Goal: Navigation & Orientation: Find specific page/section

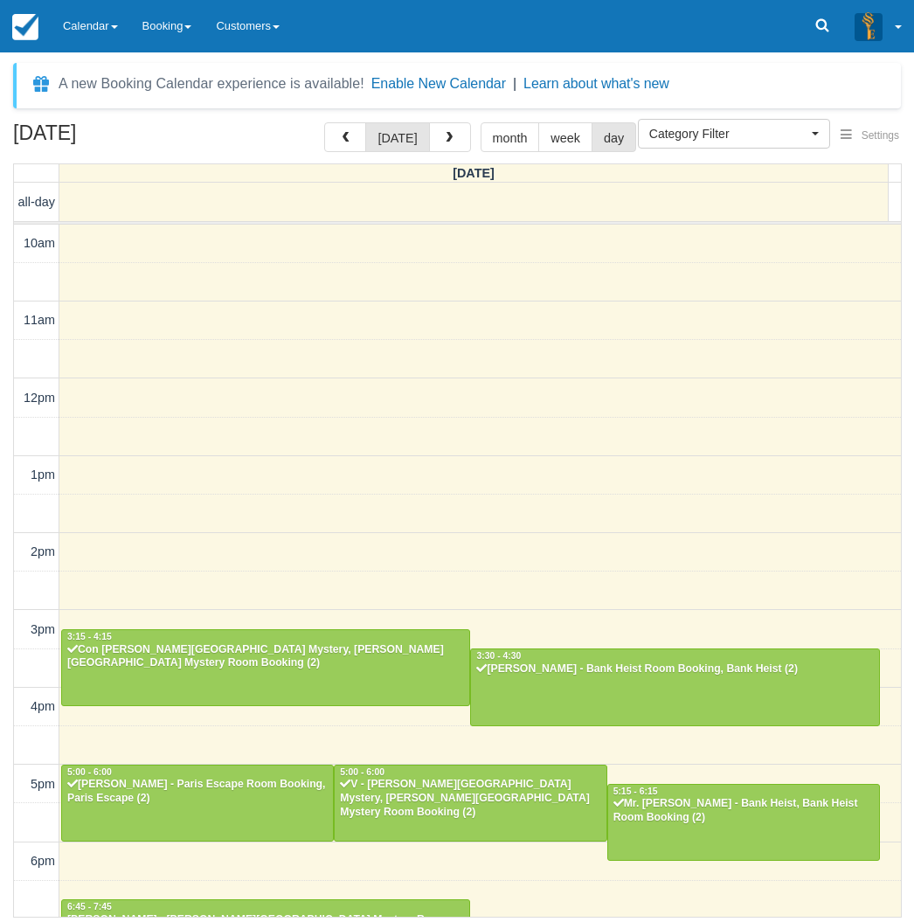
select select
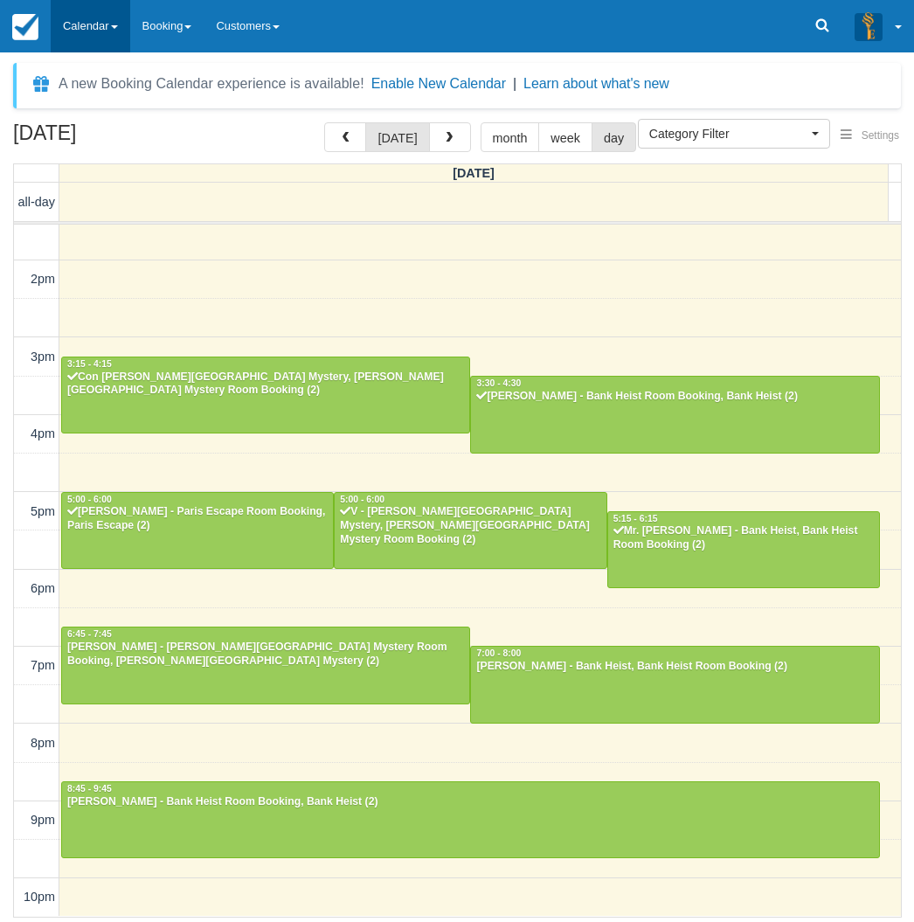
click at [93, 17] on link "Calendar" at bounding box center [91, 26] width 80 height 52
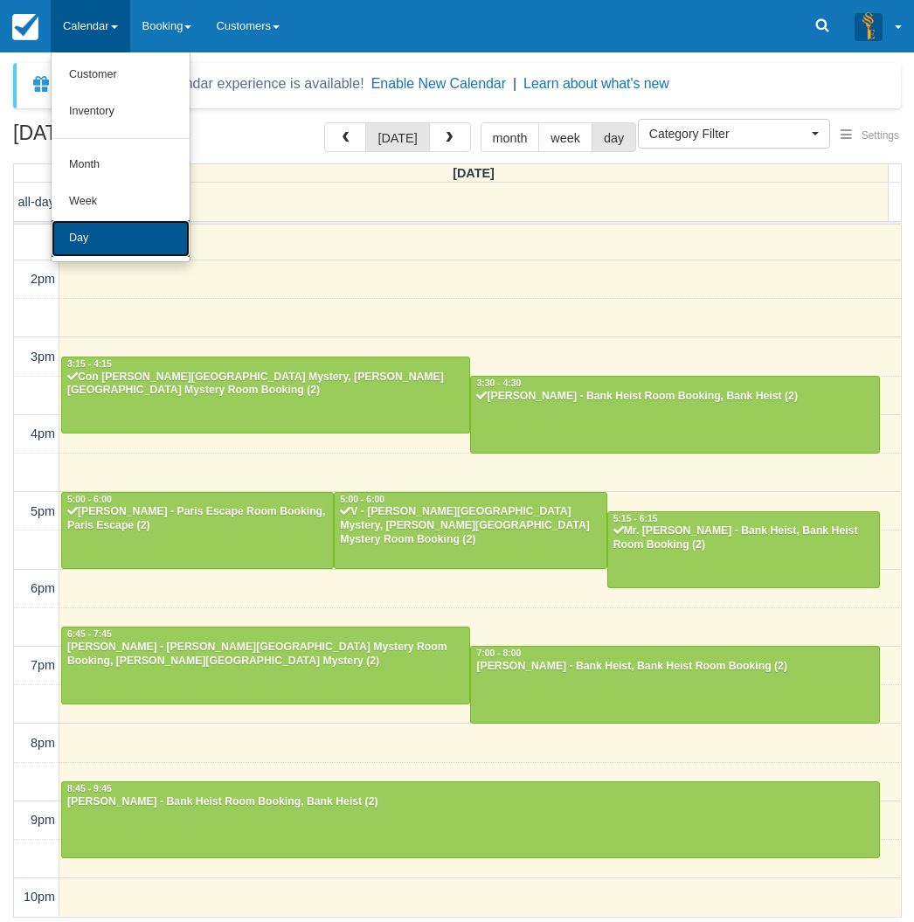
click at [117, 234] on link "Day" at bounding box center [121, 238] width 138 height 37
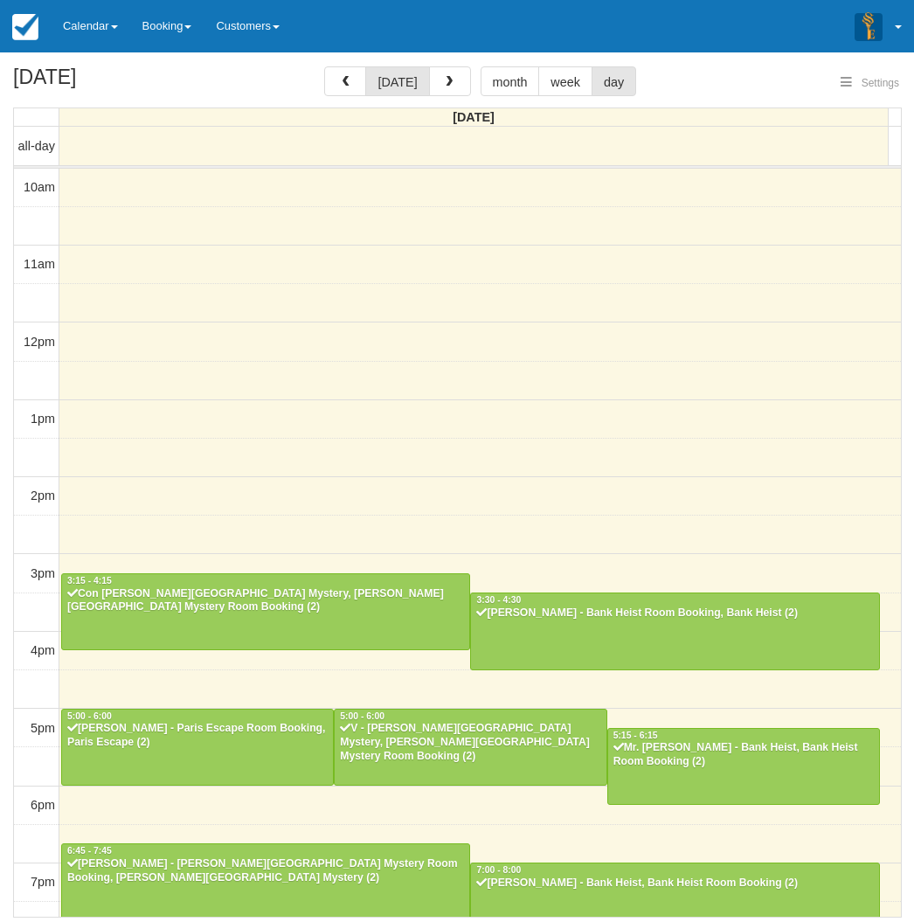
select select
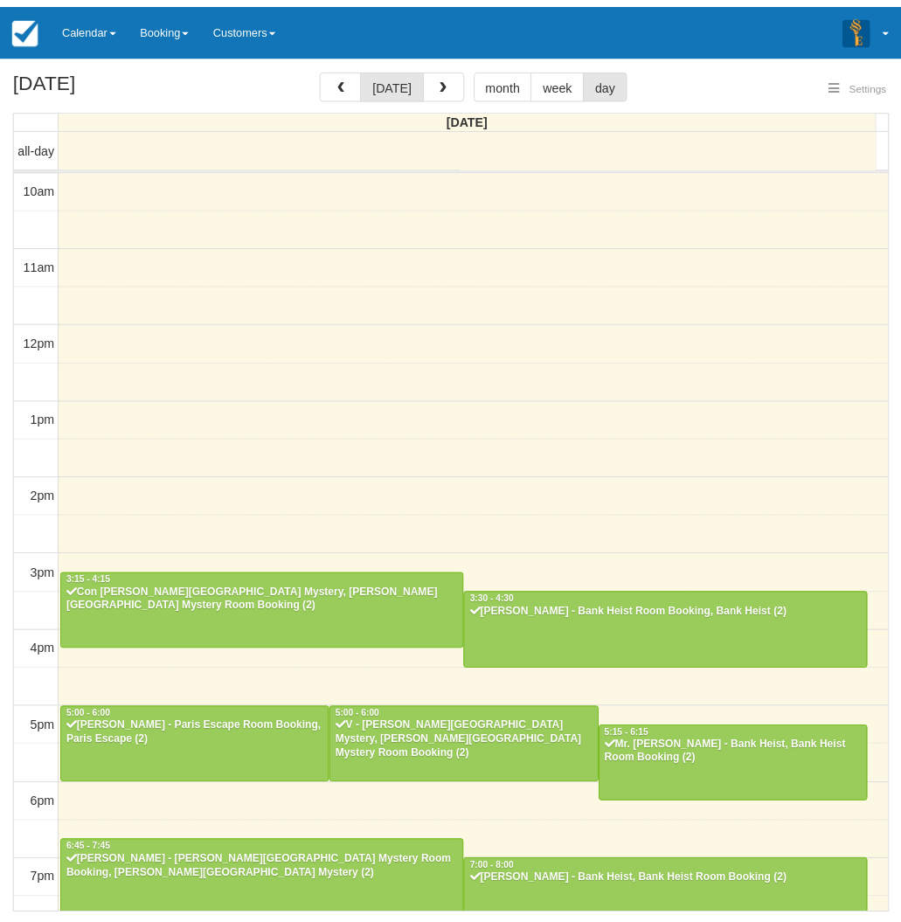
scroll to position [217, 0]
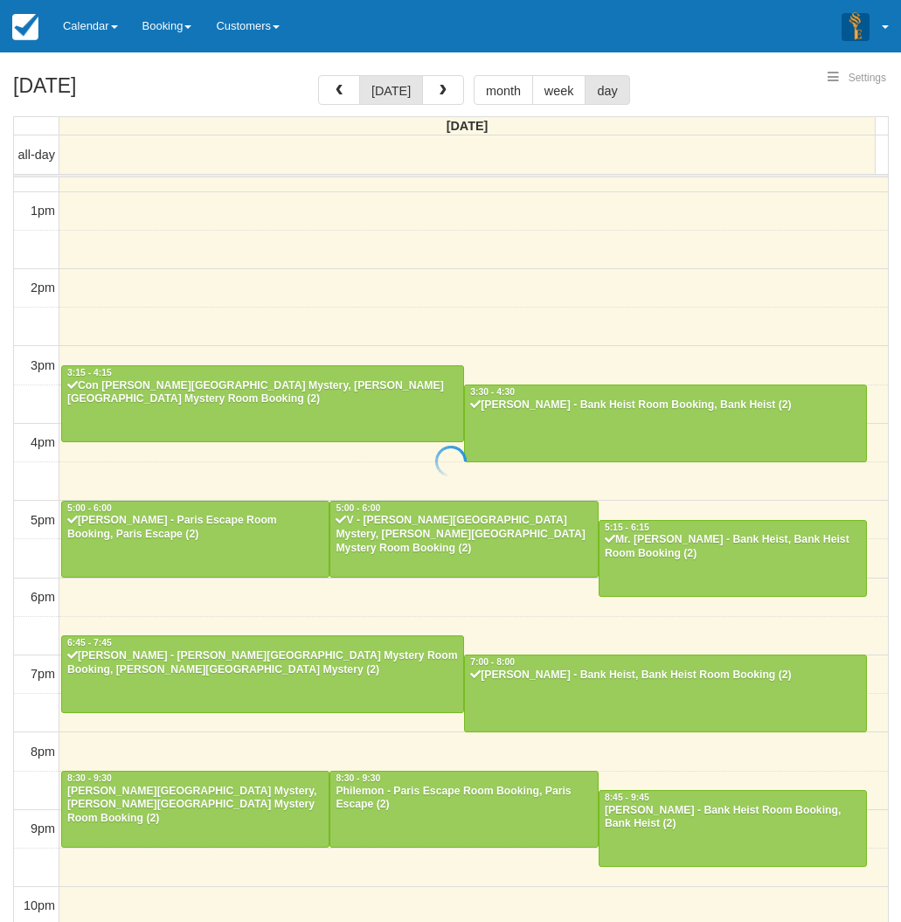
select select
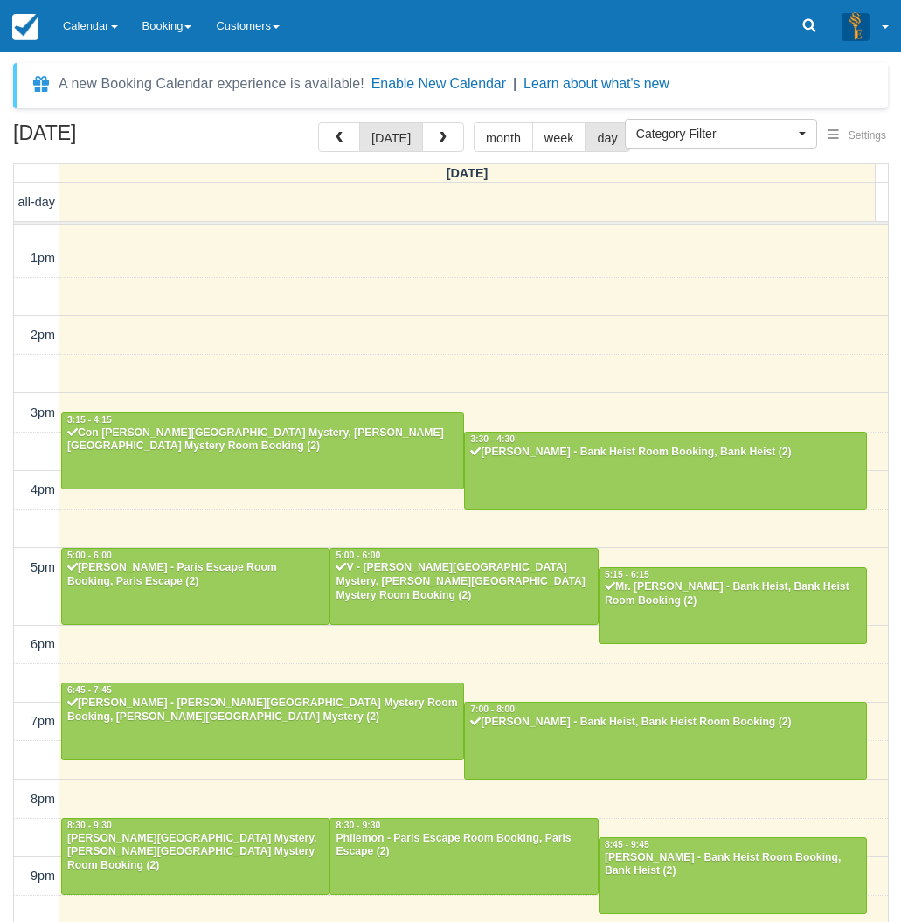
click at [7, 744] on div "September 6, 2025 today month week day Saturday all-day 10am 11am 12pm 1pm 2pm …" at bounding box center [450, 547] width 901 height 851
click at [87, 18] on link "Calendar" at bounding box center [91, 26] width 80 height 52
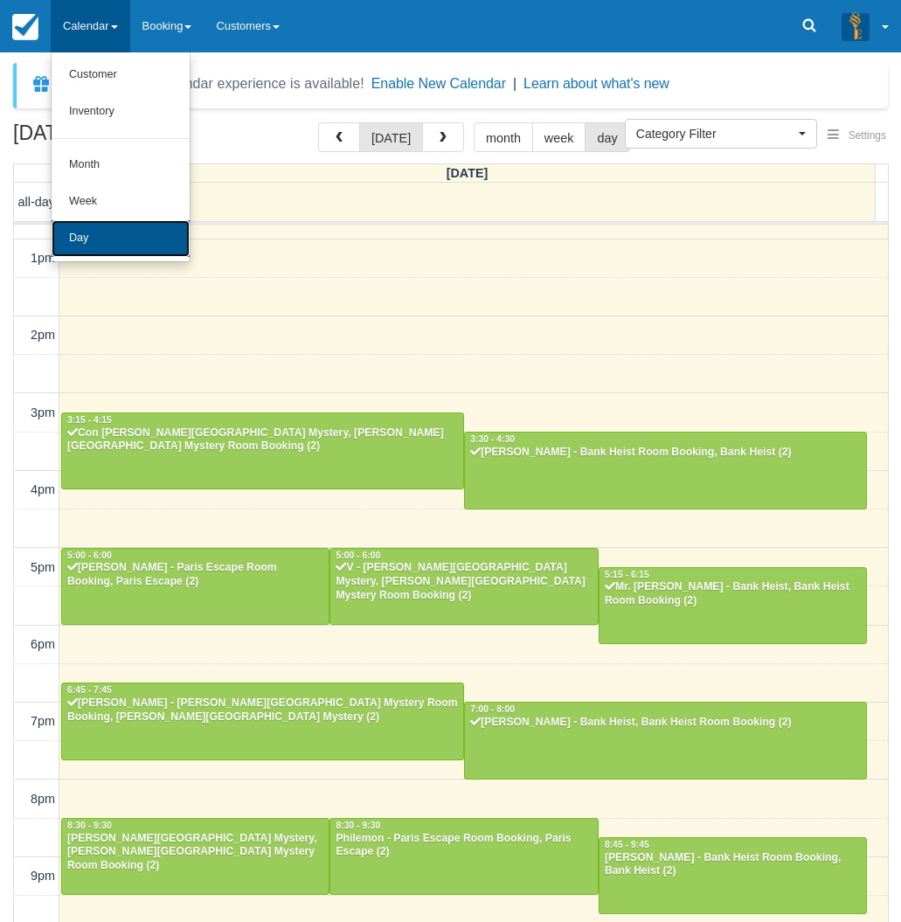
click at [109, 232] on link "Day" at bounding box center [121, 238] width 138 height 37
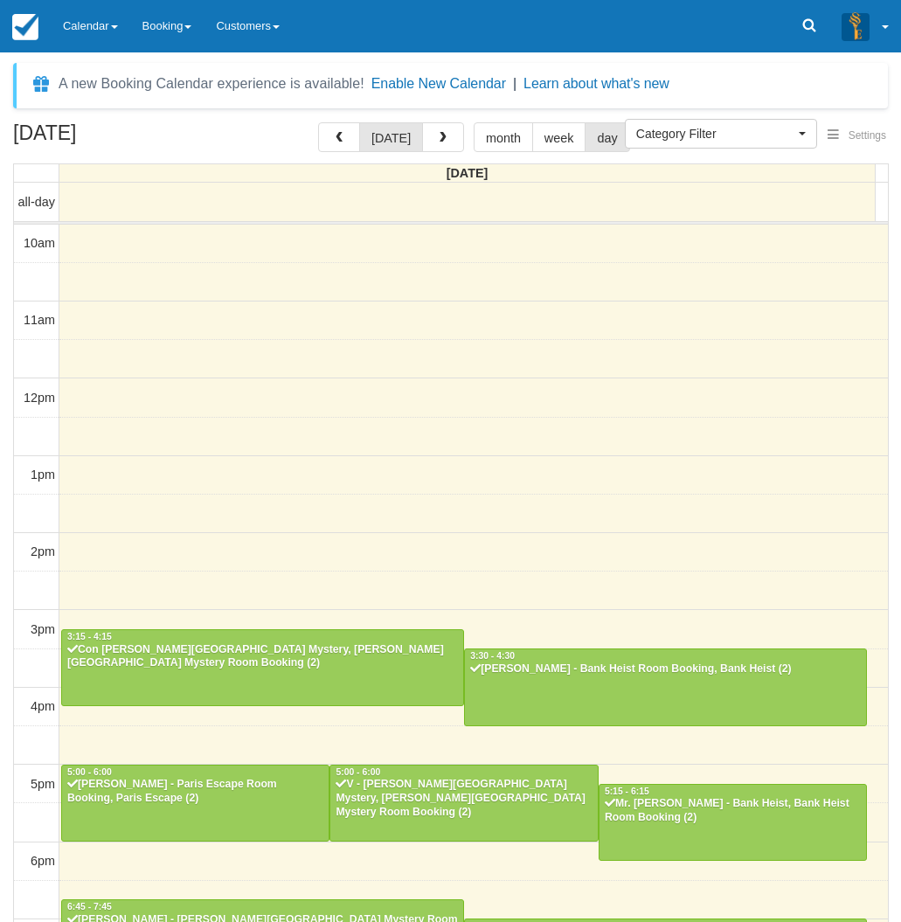
select select
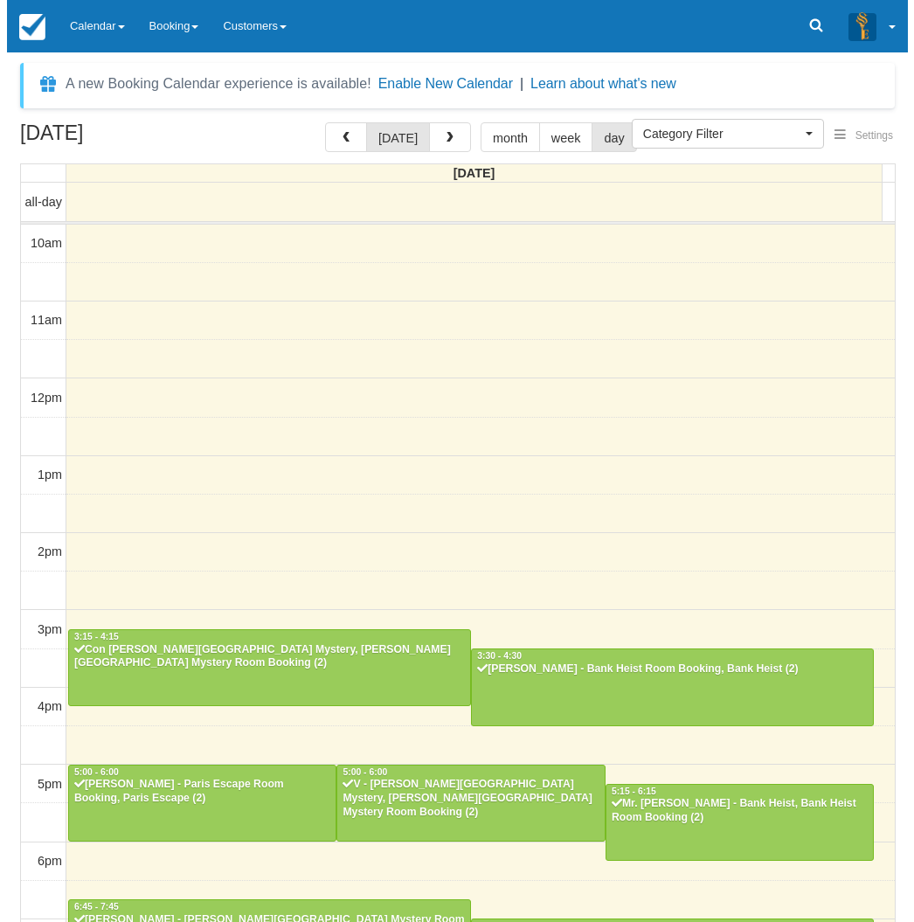
scroll to position [217, 0]
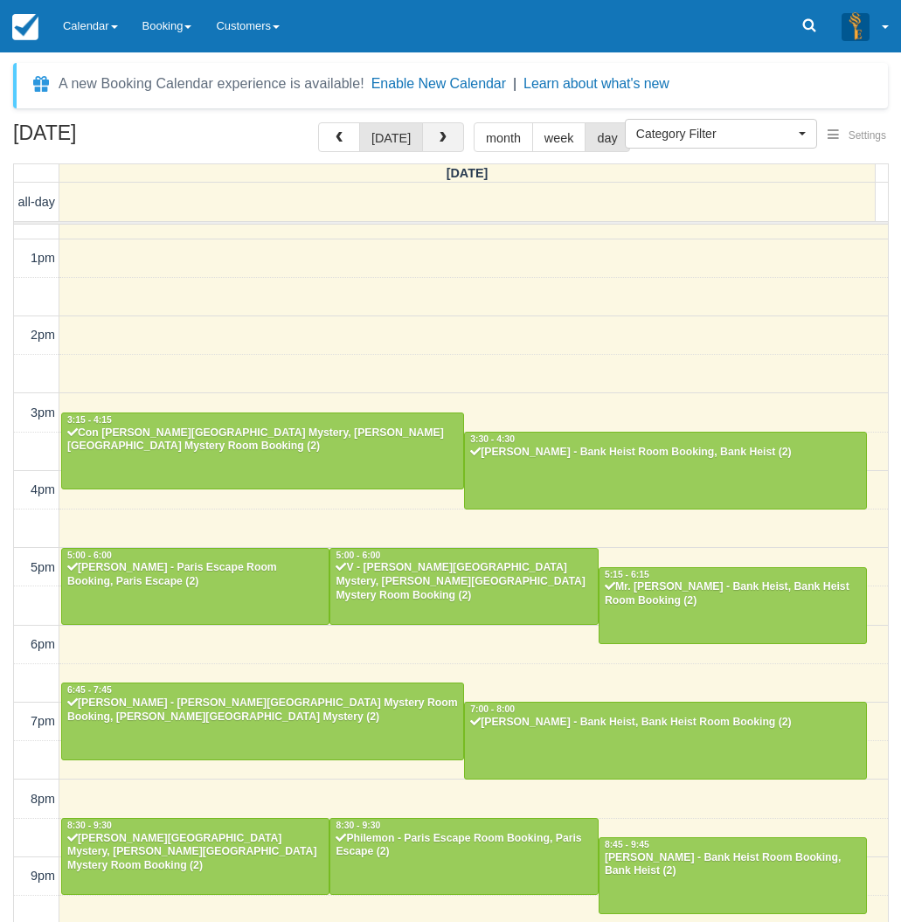
click at [446, 142] on button "button" at bounding box center [443, 137] width 42 height 30
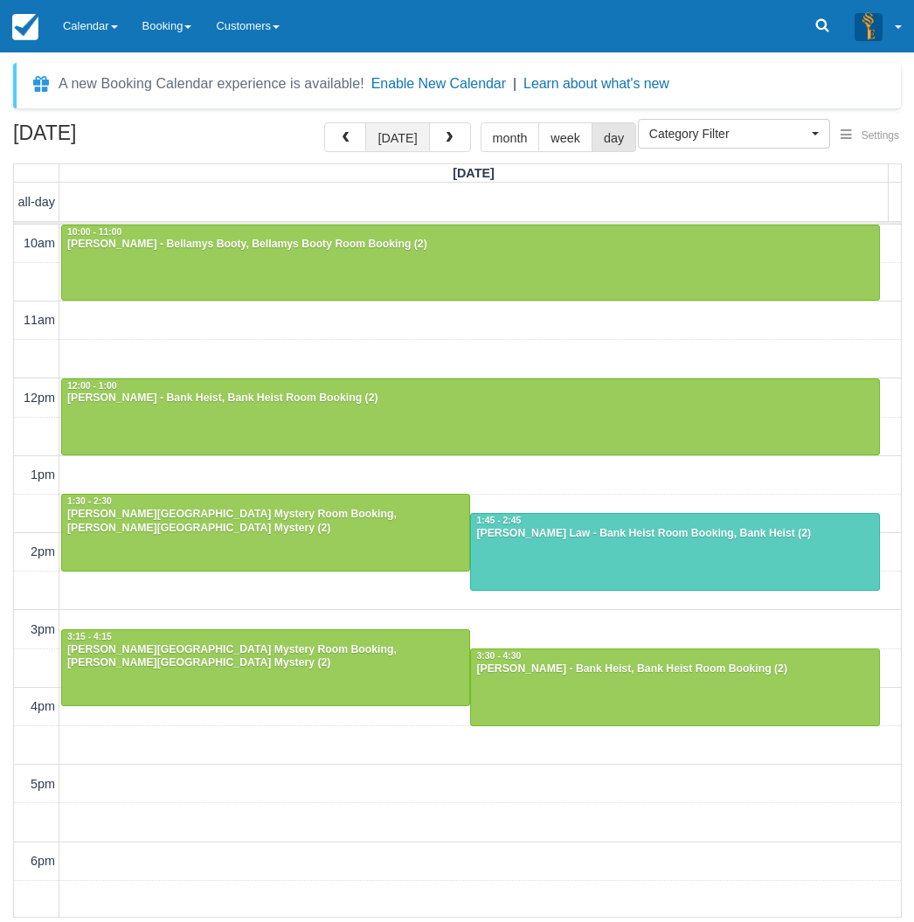
click at [381, 138] on button "[DATE]" at bounding box center [397, 137] width 64 height 30
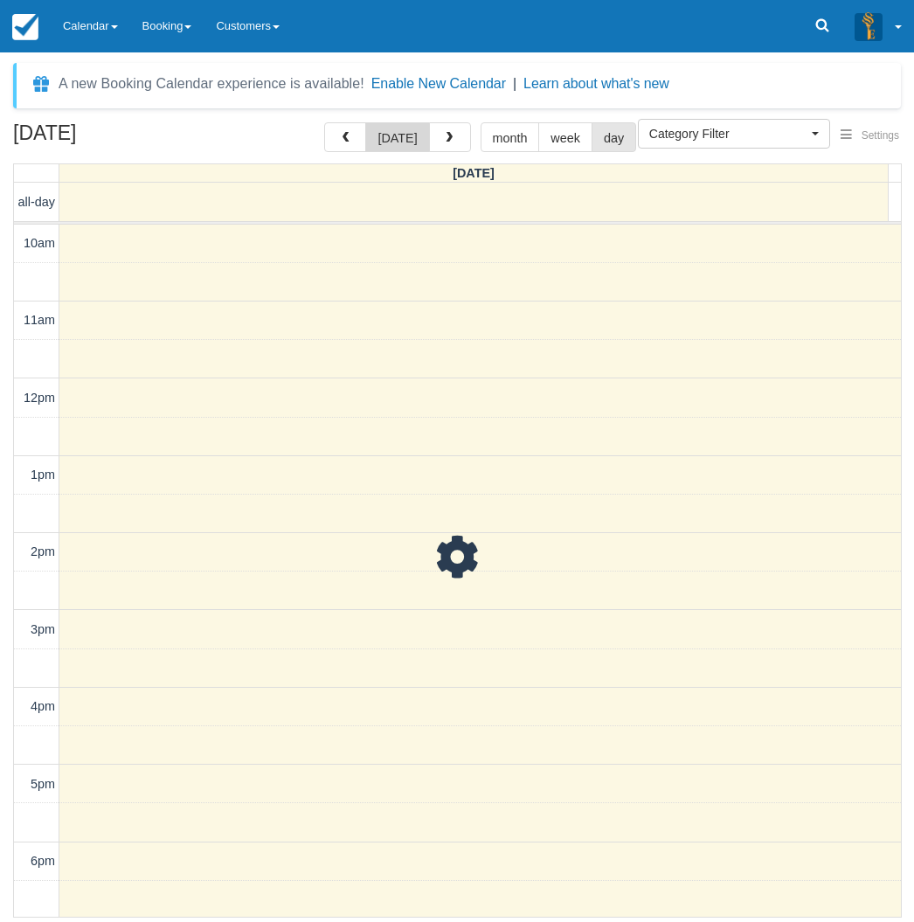
scroll to position [273, 0]
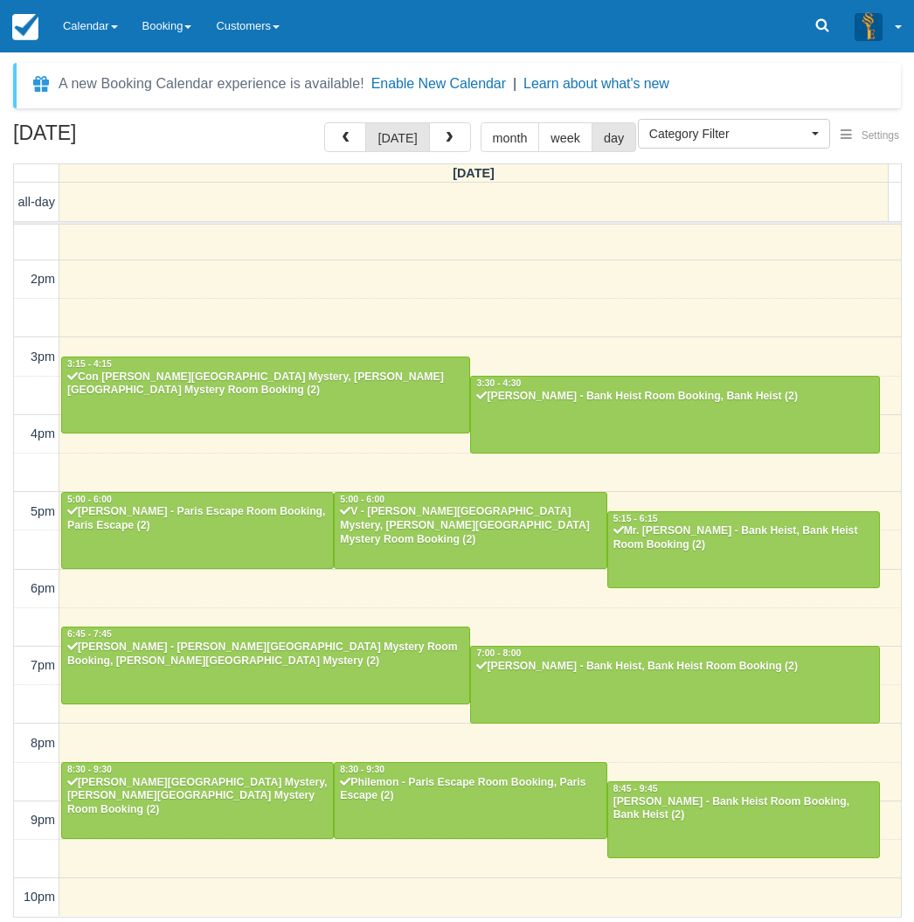
click at [2, 850] on div "[DATE] [DATE] month week day [DATE] all-day 10am 11am 12pm 1pm 2pm 3pm 4pm 5pm …" at bounding box center [457, 519] width 914 height 795
click at [443, 140] on span "button" at bounding box center [449, 138] width 12 height 12
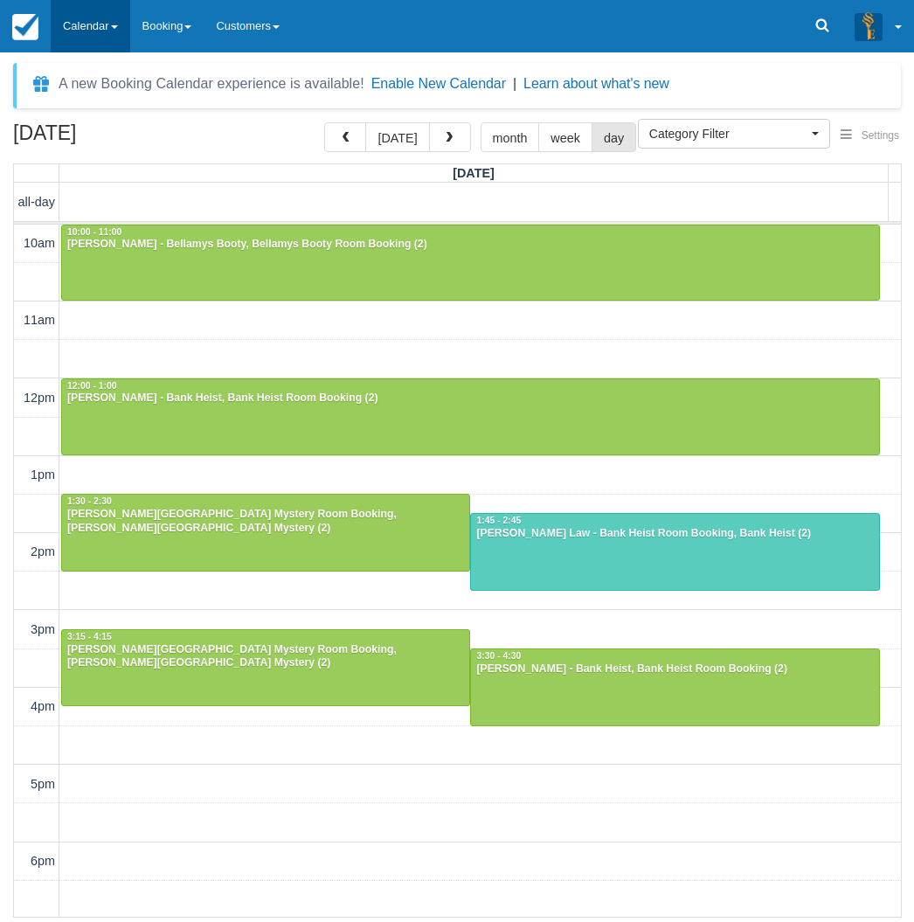
click at [89, 29] on link "Calendar" at bounding box center [91, 26] width 80 height 52
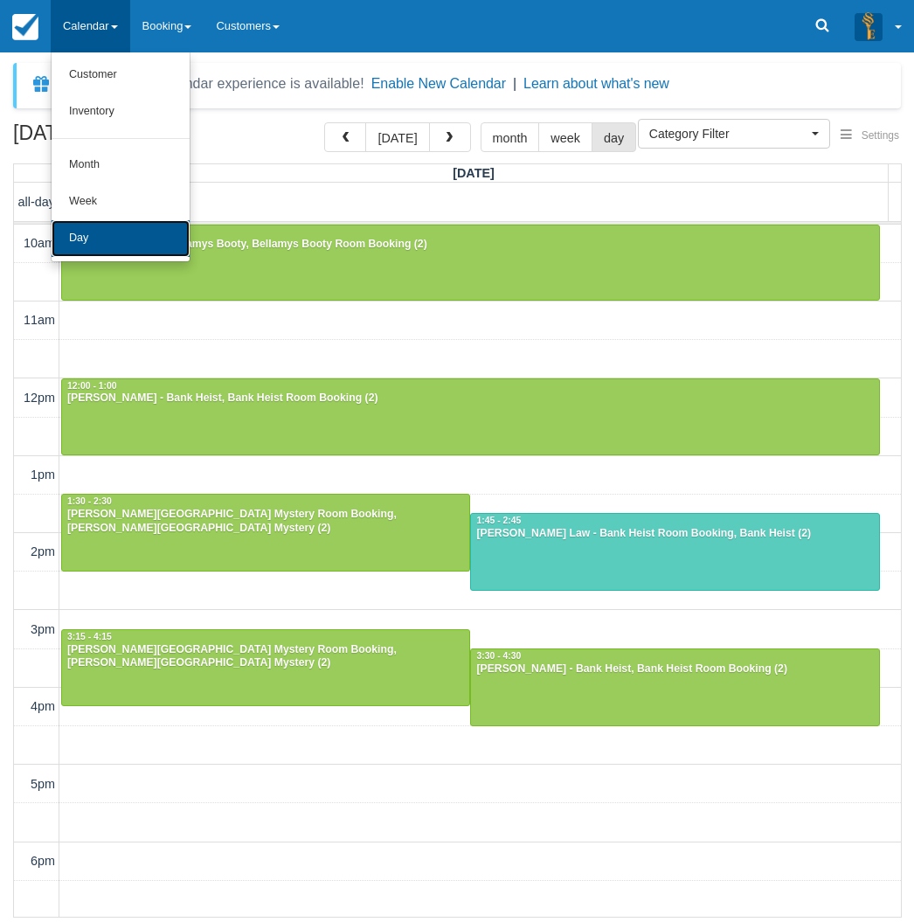
click at [71, 249] on link "Day" at bounding box center [121, 238] width 138 height 37
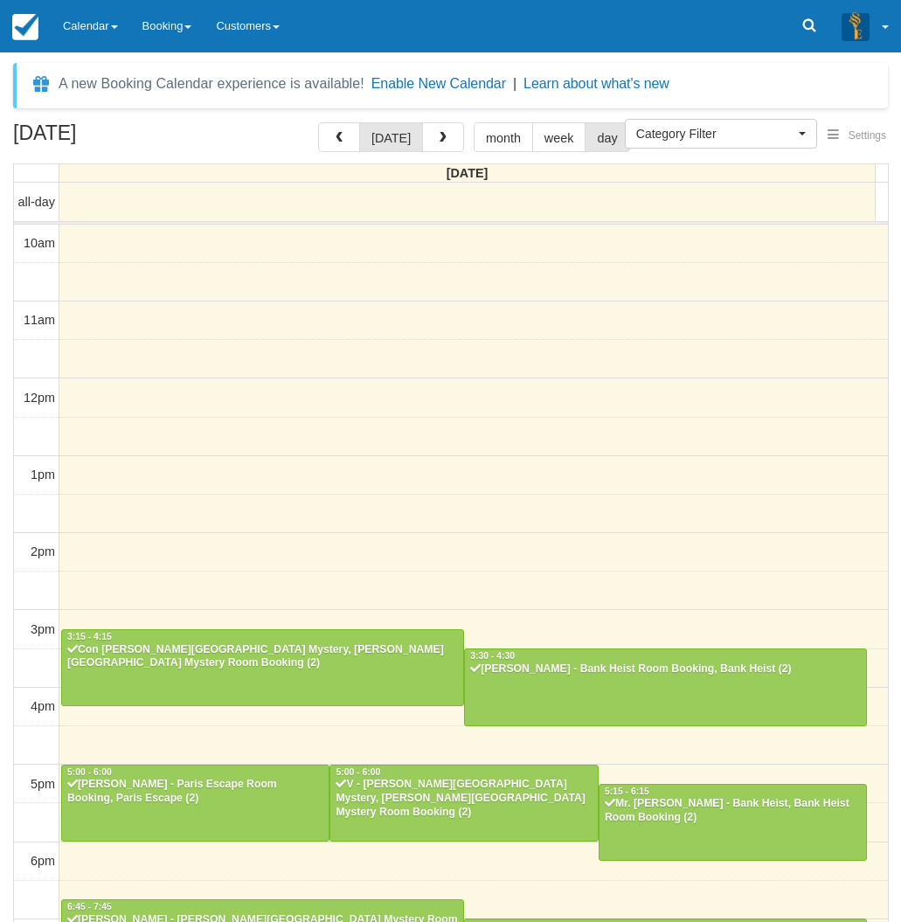
select select
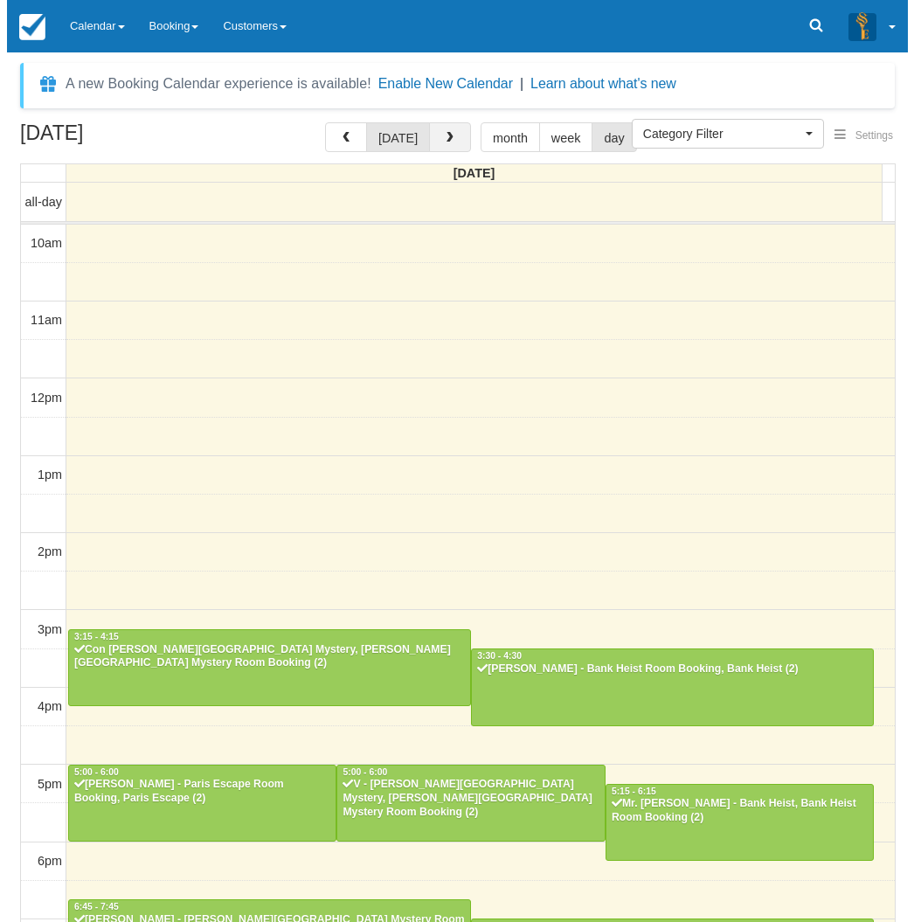
scroll to position [217, 0]
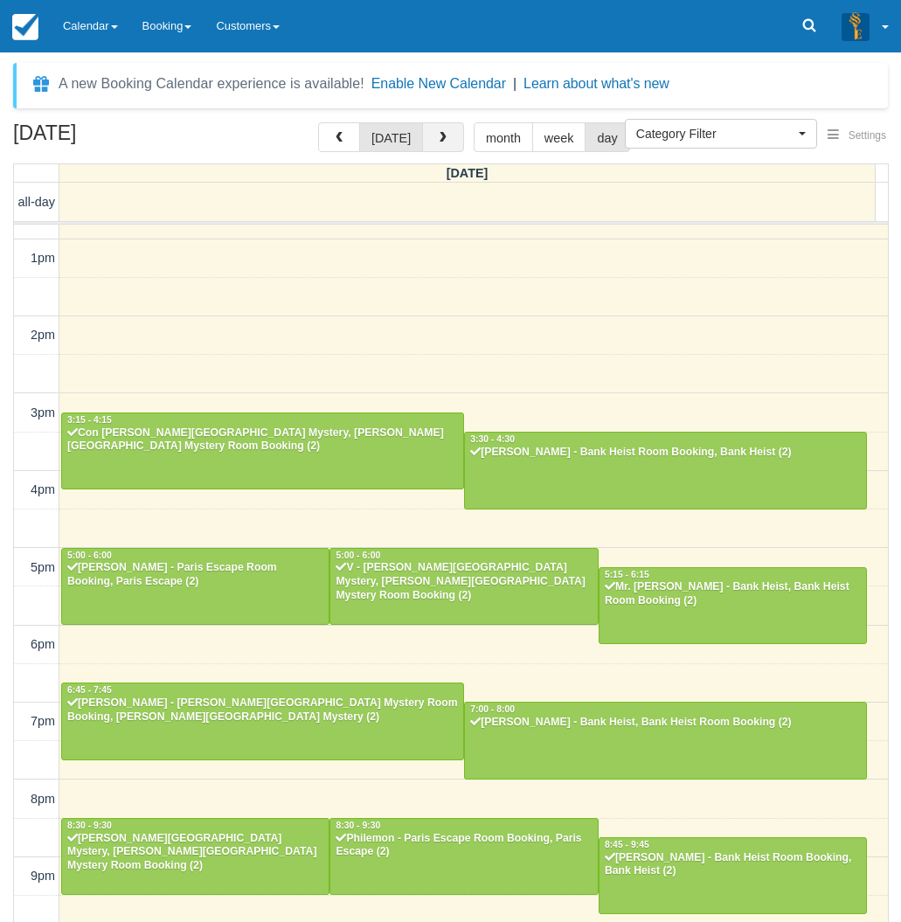
click at [447, 138] on button "button" at bounding box center [443, 137] width 42 height 30
